Goal: Find specific page/section: Find specific page/section

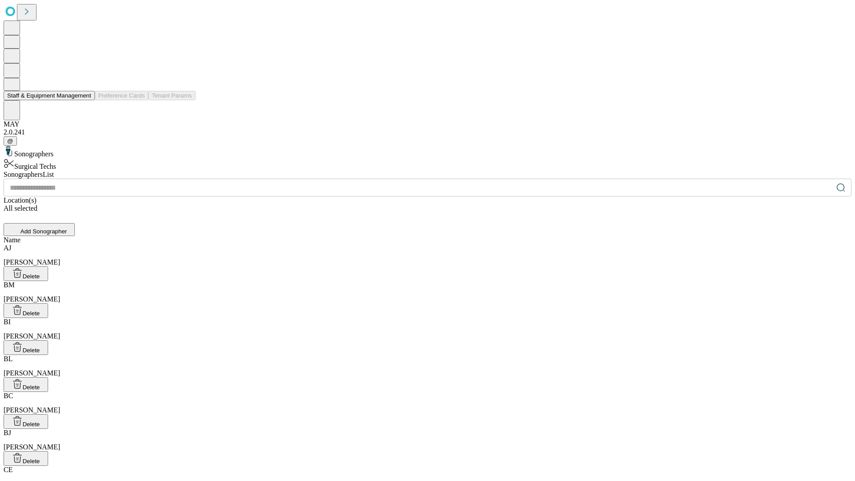
click at [85, 100] on button "Staff & Equipment Management" at bounding box center [49, 95] width 91 height 9
